Goal: Task Accomplishment & Management: Complete application form

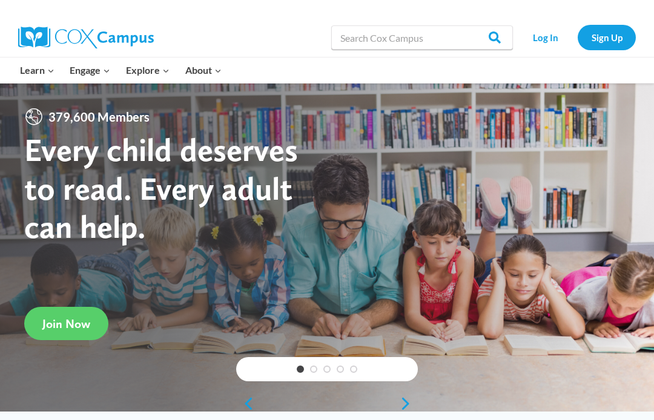
click at [609, 38] on link "Sign Up" at bounding box center [607, 37] width 58 height 25
click at [542, 44] on link "Log In" at bounding box center [545, 37] width 53 height 25
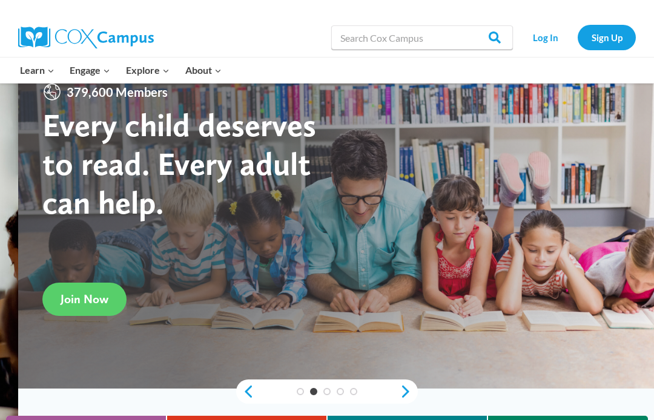
scroll to position [23, 0]
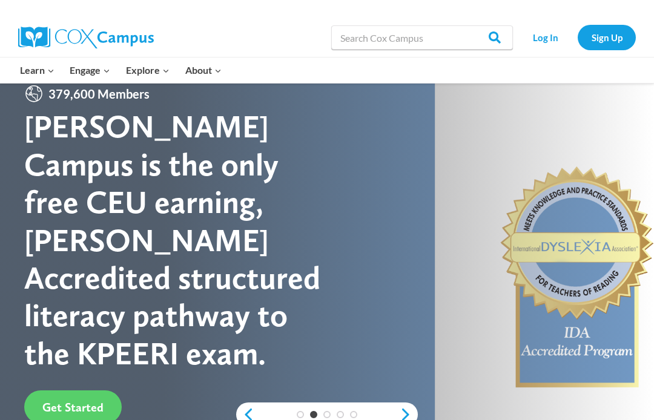
click at [605, 37] on link "Sign Up" at bounding box center [607, 37] width 58 height 25
